Goal: Check status: Check status

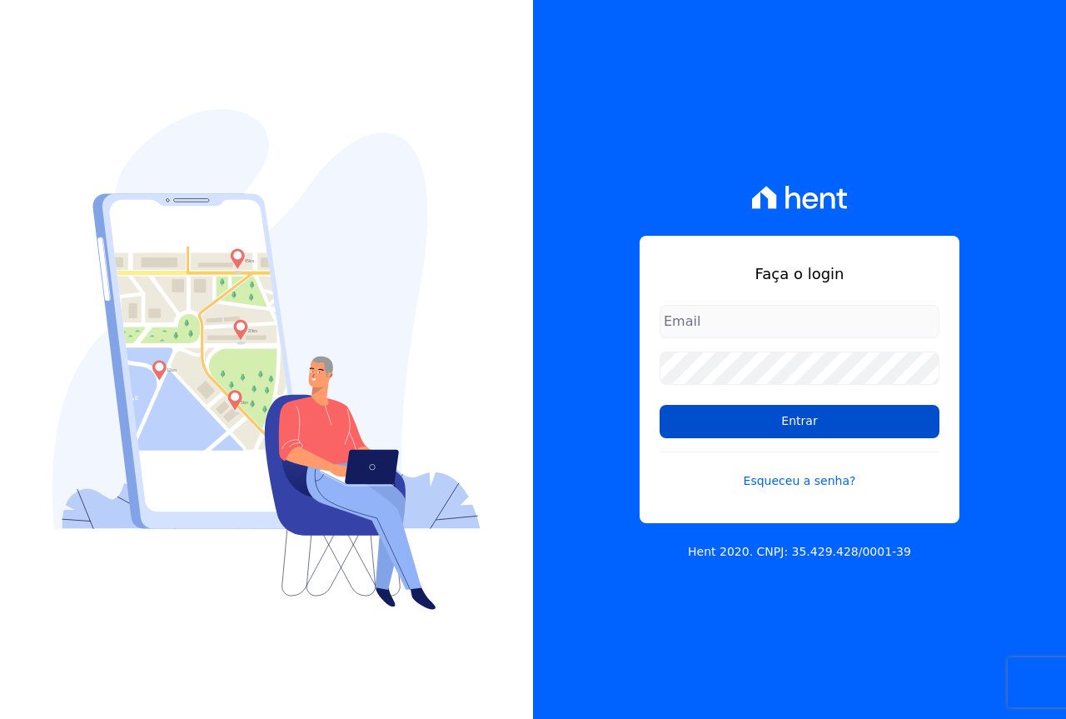
type input "[EMAIL_ADDRESS][DOMAIN_NAME]"
click at [725, 408] on input "Entrar" at bounding box center [800, 421] width 280 height 33
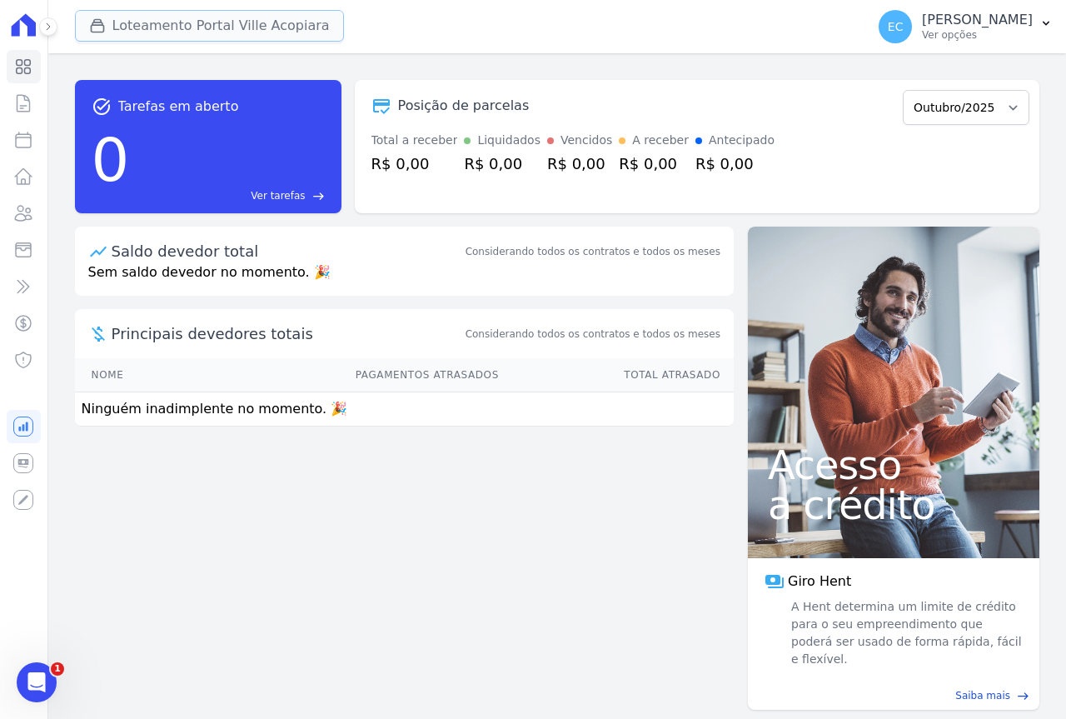
click at [167, 24] on button "Loteamento Portal Ville Acopiara" at bounding box center [209, 26] width 269 height 32
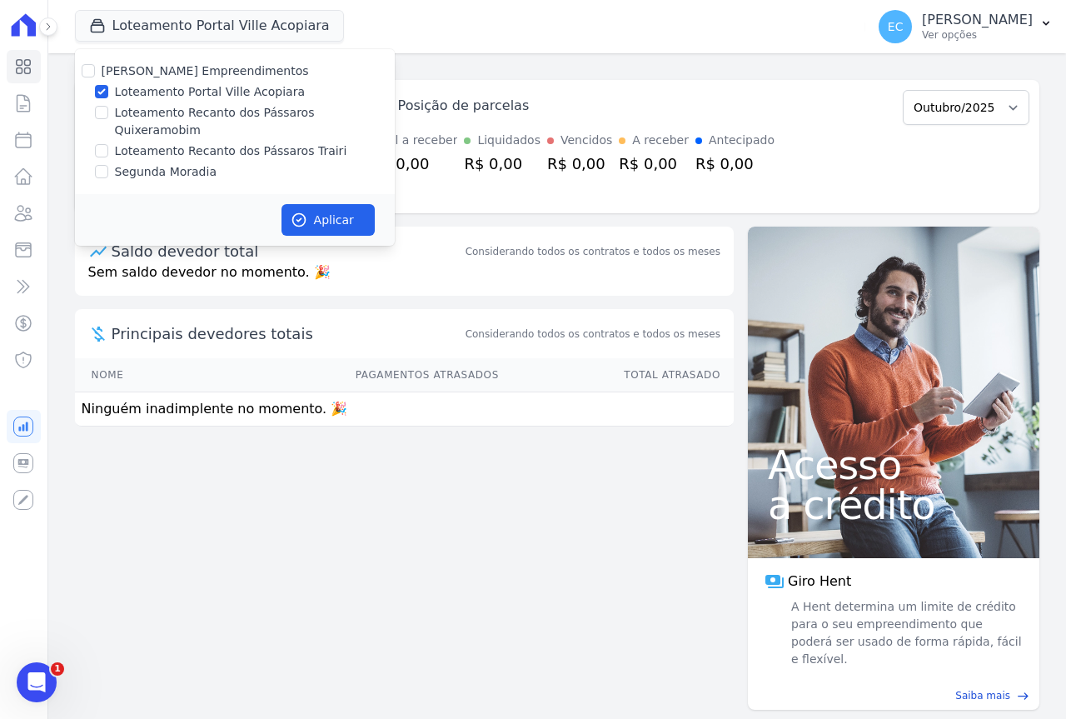
click at [152, 91] on label "Loteamento Portal Ville Acopiara" at bounding box center [210, 91] width 190 height 17
click at [108, 91] on input "Loteamento Portal Ville Acopiara" at bounding box center [101, 91] width 13 height 13
checkbox input "false"
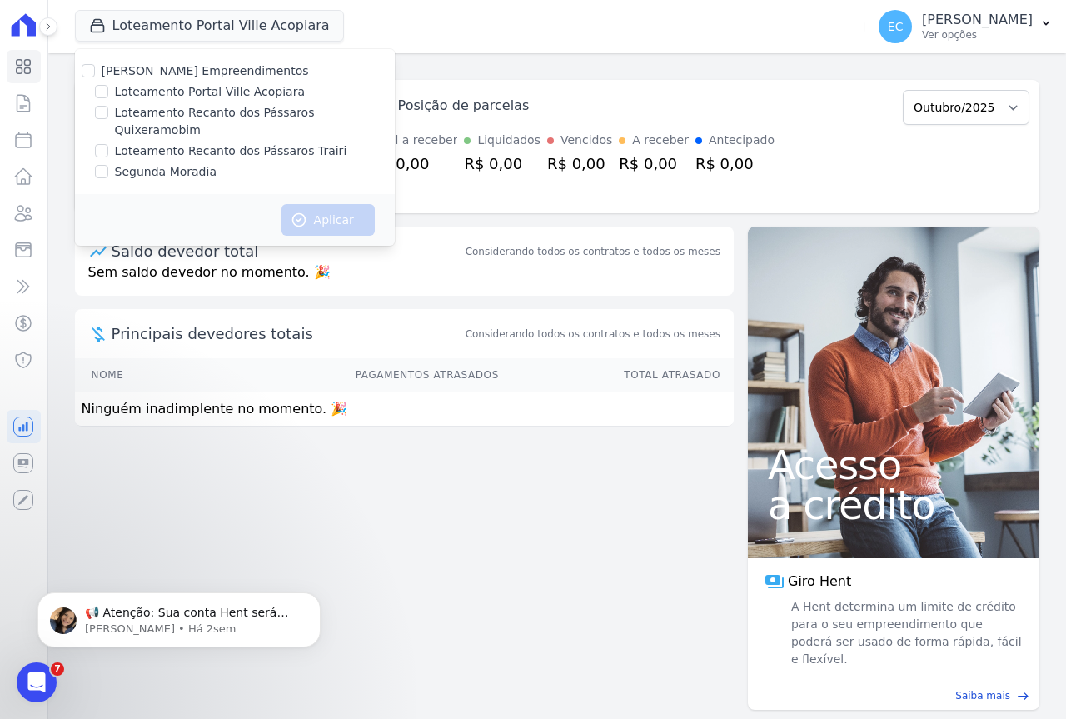
click at [176, 142] on label "Loteamento Recanto dos Pássaros Trairi" at bounding box center [231, 150] width 232 height 17
click at [108, 144] on input "Loteamento Recanto dos Pássaros Trairi" at bounding box center [101, 150] width 13 height 13
checkbox input "true"
click at [309, 204] on button "Aplicar" at bounding box center [328, 220] width 93 height 32
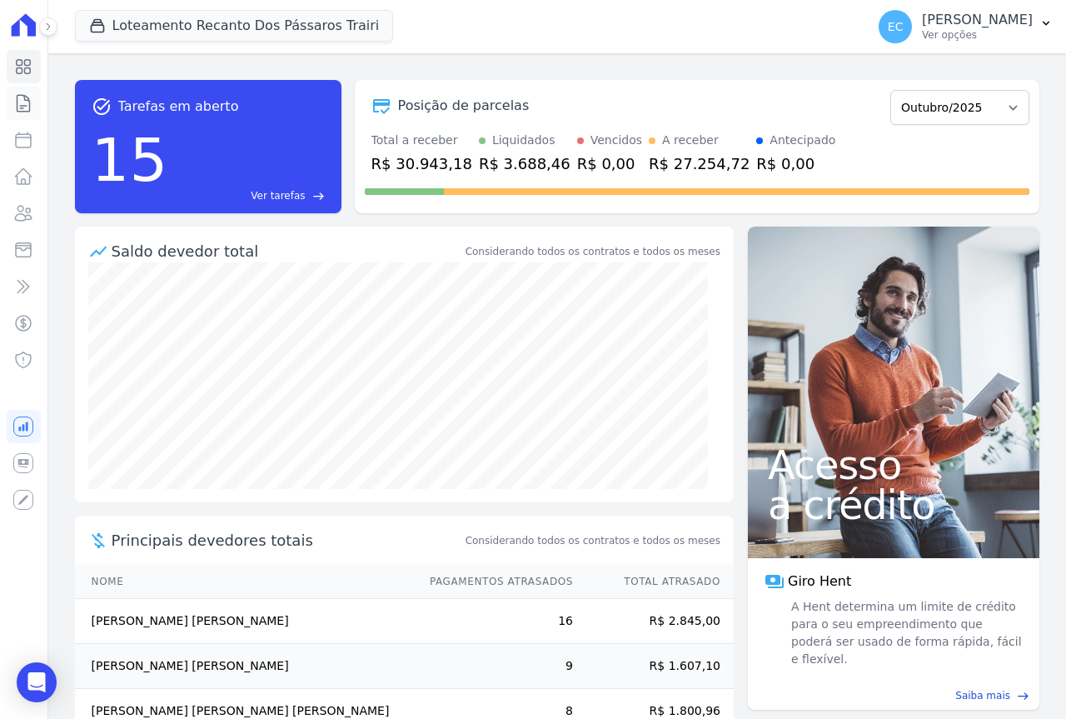
click at [26, 101] on icon at bounding box center [23, 103] width 12 height 17
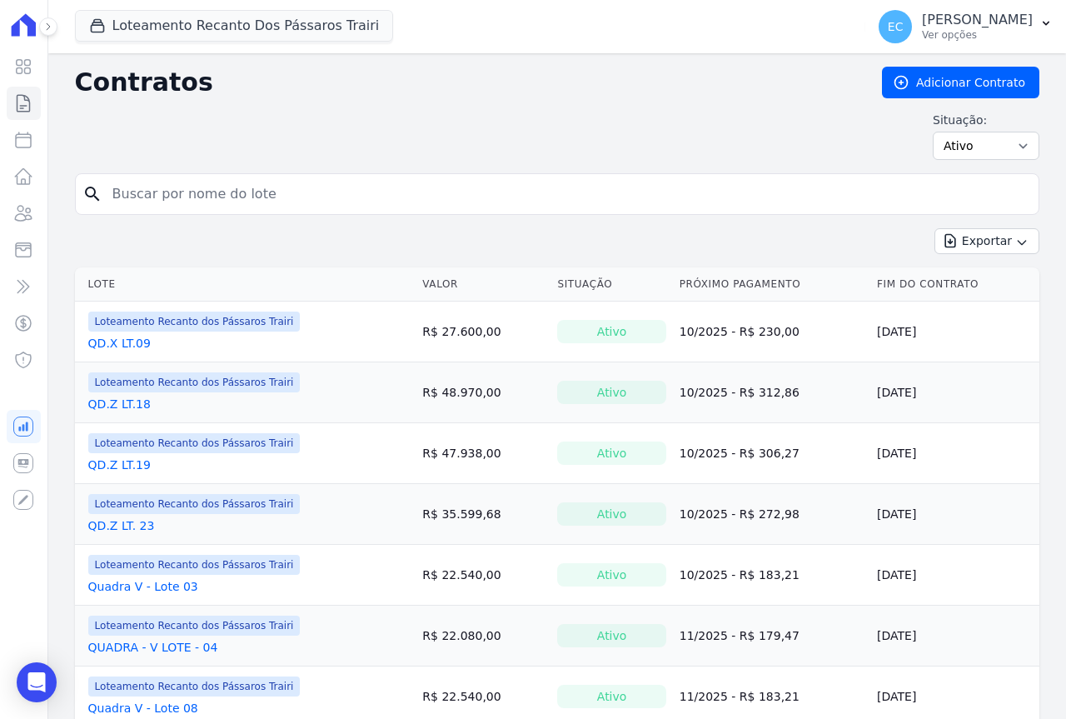
click at [150, 188] on input "search" at bounding box center [567, 193] width 930 height 33
type input "50"
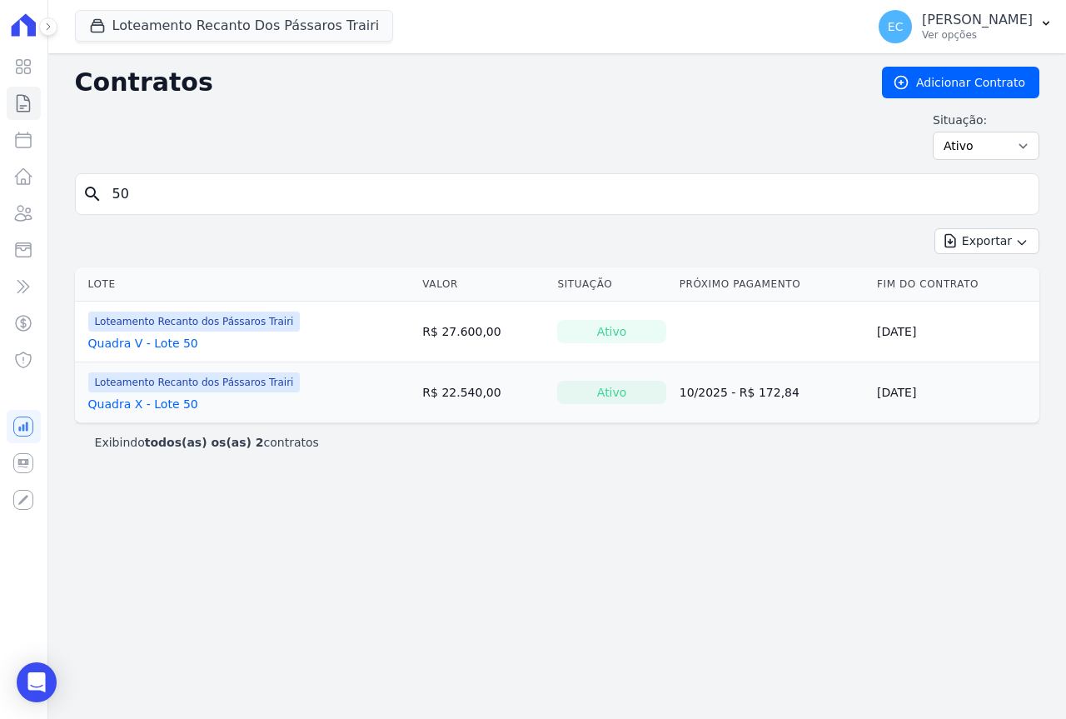
click at [163, 411] on link "Quadra X - Lote 50" at bounding box center [143, 404] width 110 height 17
click at [167, 406] on link "Quadra X - Lote 50" at bounding box center [143, 404] width 110 height 17
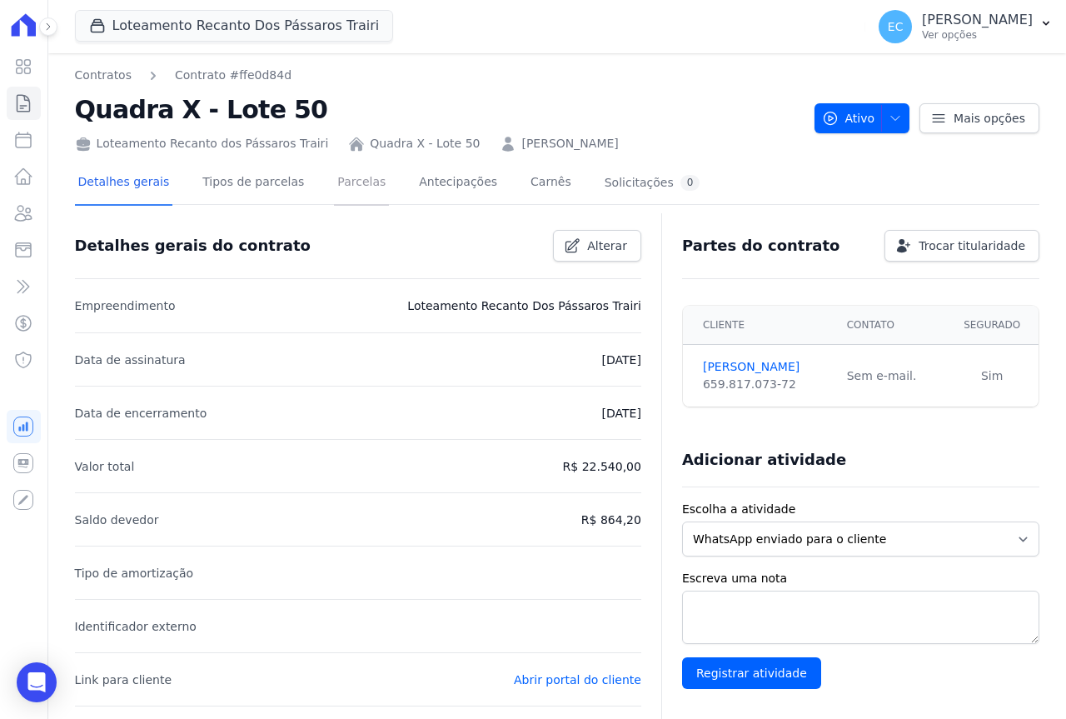
click at [343, 187] on link "Parcelas" at bounding box center [361, 184] width 55 height 44
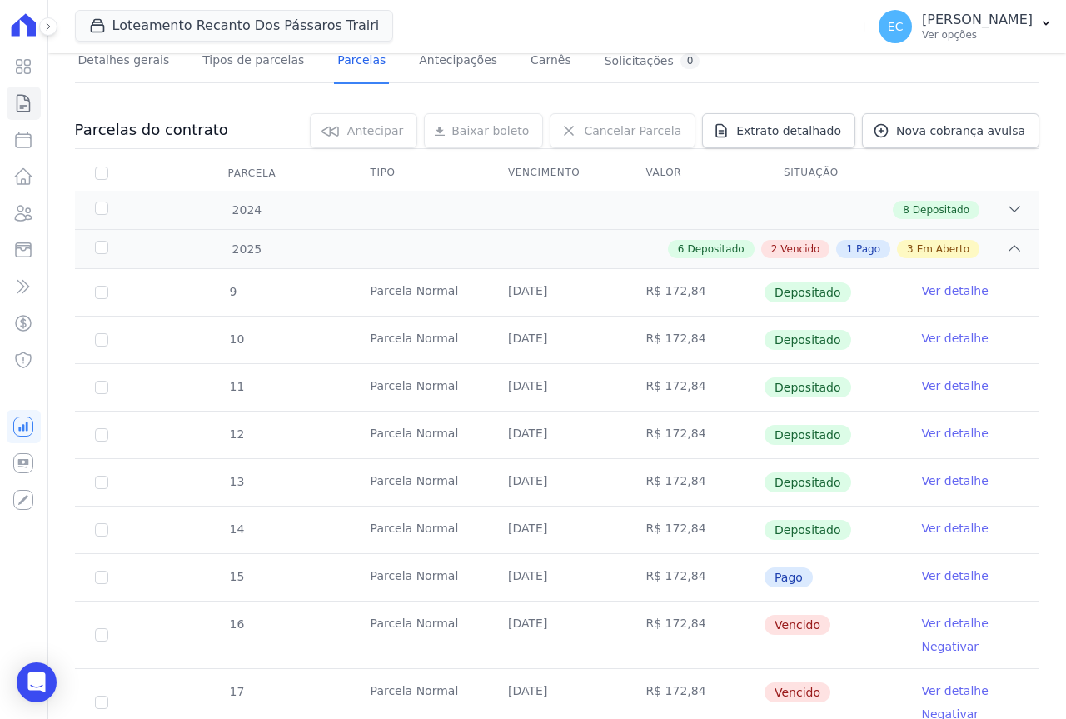
scroll to position [331, 0]
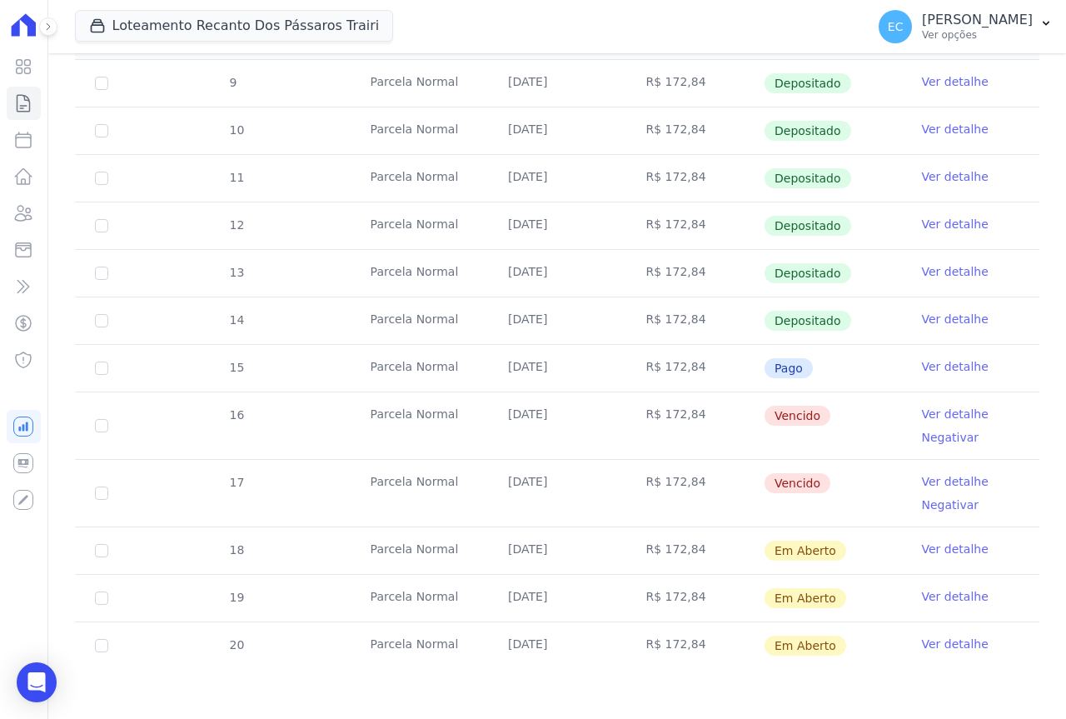
click at [931, 415] on link "Ver detalhe" at bounding box center [955, 414] width 67 height 17
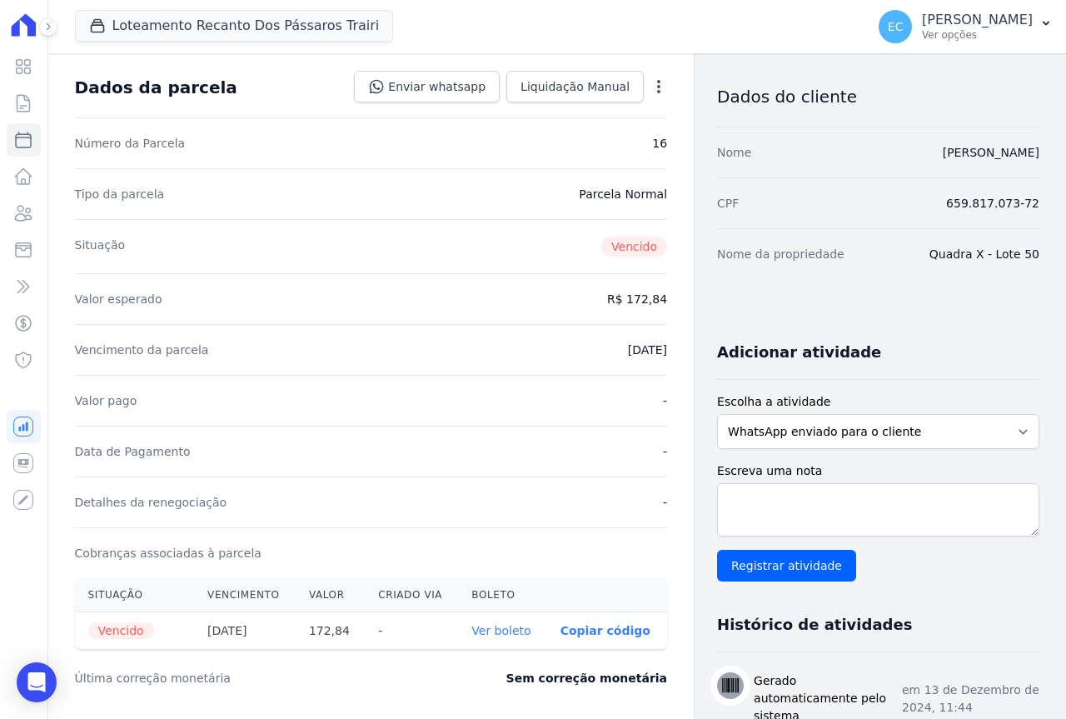
scroll to position [167, 0]
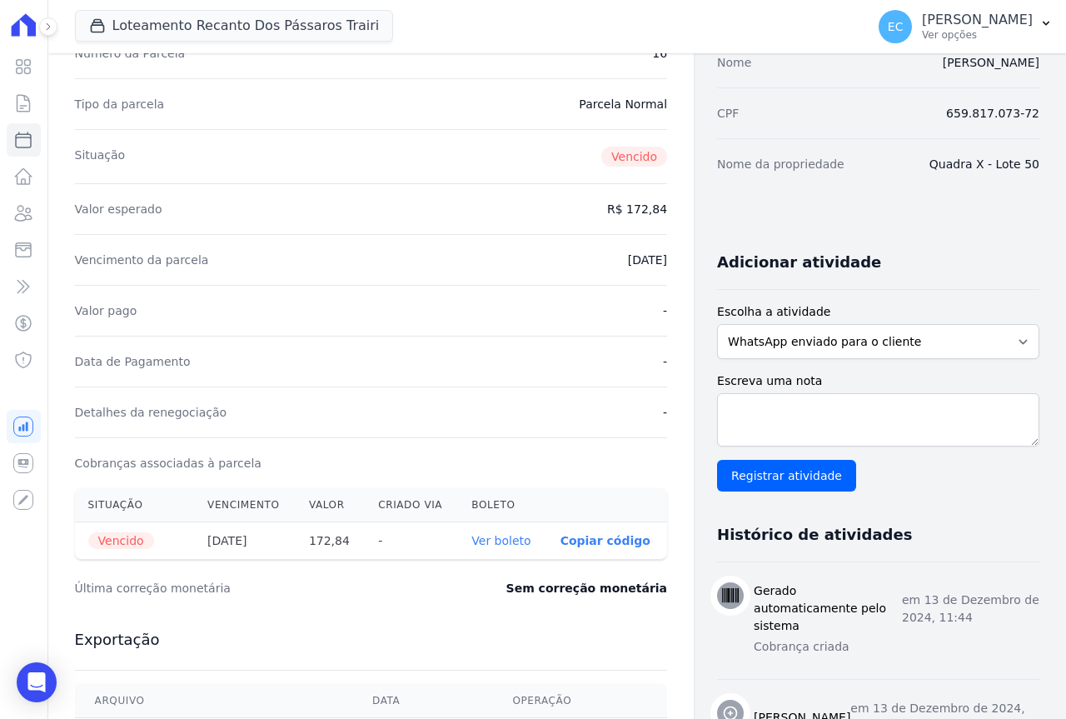
click at [501, 534] on link "Ver boleto" at bounding box center [500, 540] width 59 height 13
